Goal: Navigation & Orientation: Find specific page/section

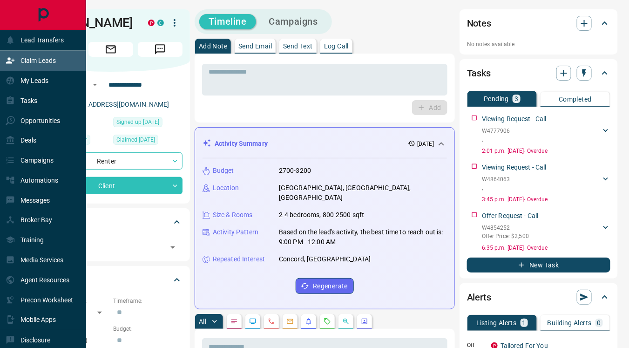
click at [36, 58] on p "Claim Leads" at bounding box center [37, 60] width 35 height 7
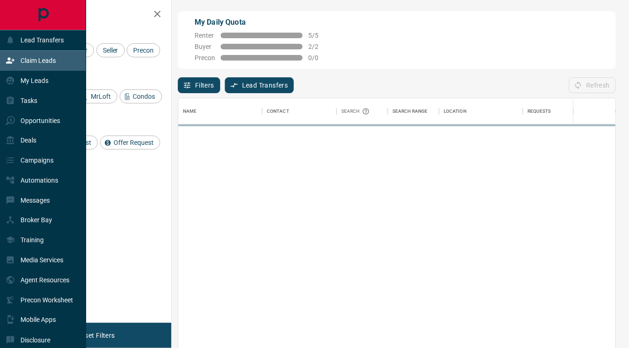
scroll to position [256, 430]
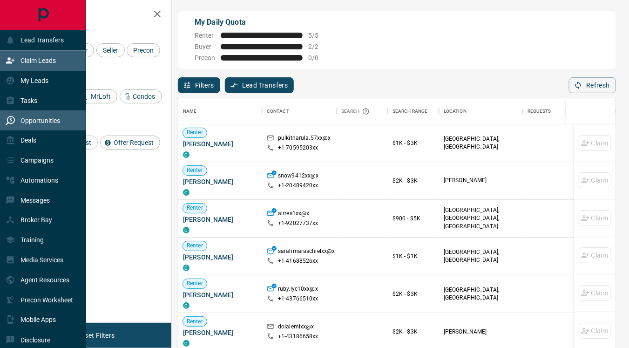
click at [49, 120] on p "Opportunities" at bounding box center [40, 120] width 40 height 7
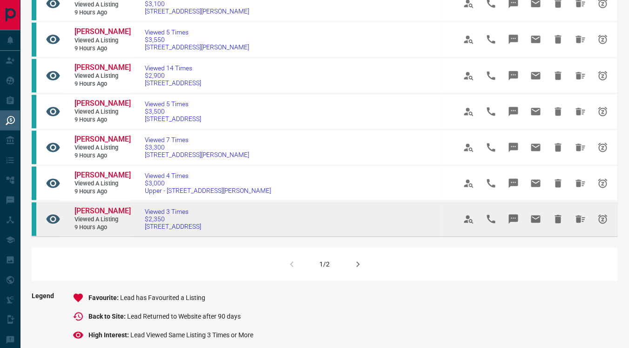
scroll to position [559, 0]
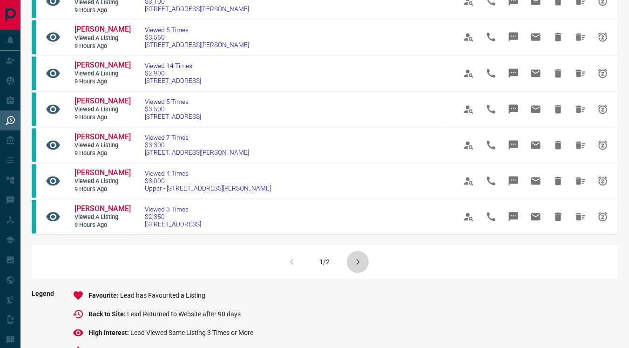
click at [354, 257] on icon "button" at bounding box center [358, 262] width 11 height 11
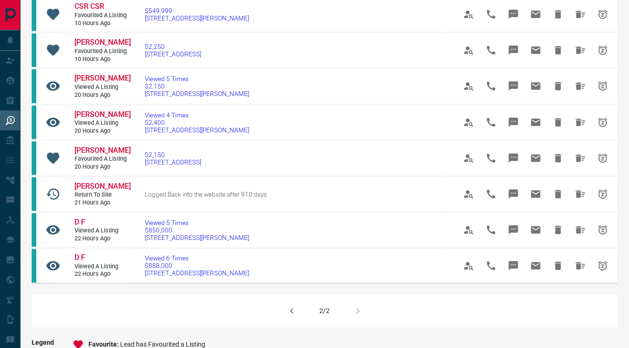
scroll to position [357, 0]
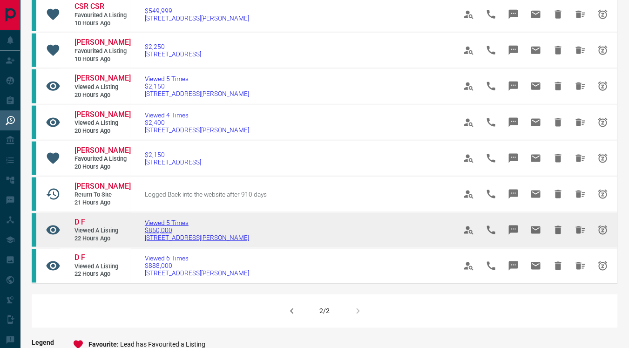
click at [155, 226] on span "$850,000" at bounding box center [197, 229] width 104 height 7
click at [85, 218] on span "D F" at bounding box center [80, 222] width 11 height 9
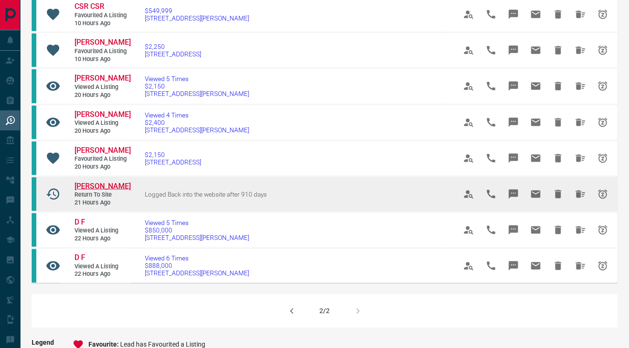
click at [94, 183] on span "[PERSON_NAME]" at bounding box center [103, 186] width 56 height 9
